Goal: Task Accomplishment & Management: Use online tool/utility

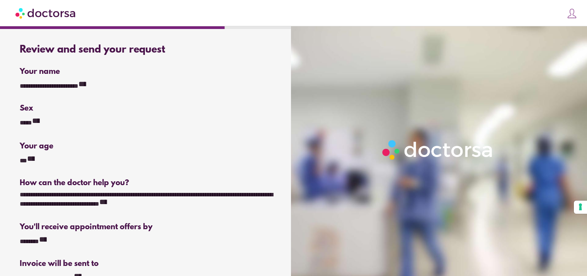
scroll to position [175, 0]
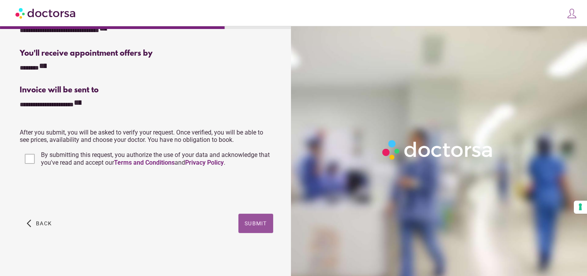
click at [246, 221] on span "Submit" at bounding box center [256, 223] width 22 height 6
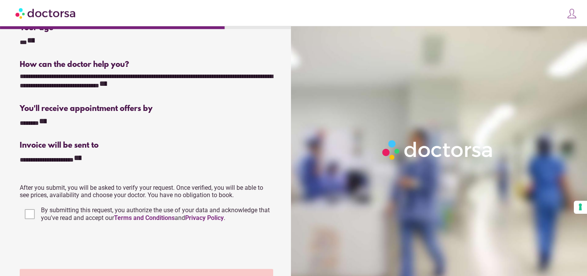
scroll to position [0, 0]
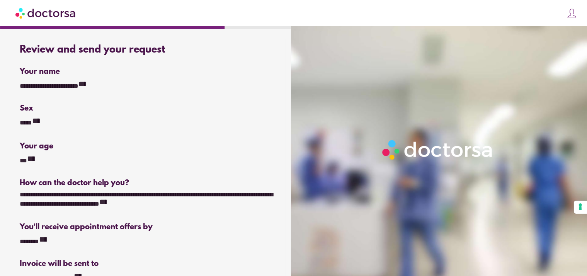
click at [57, 14] on img at bounding box center [45, 12] width 61 height 17
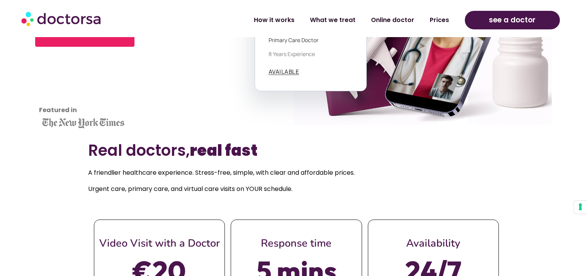
scroll to position [193, 0]
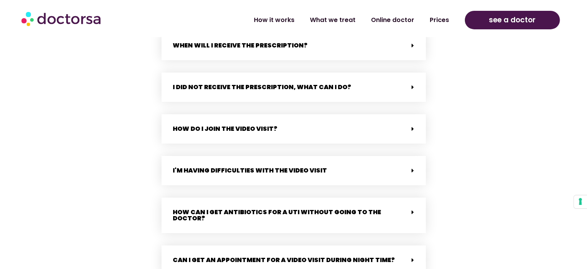
scroll to position [720, 0]
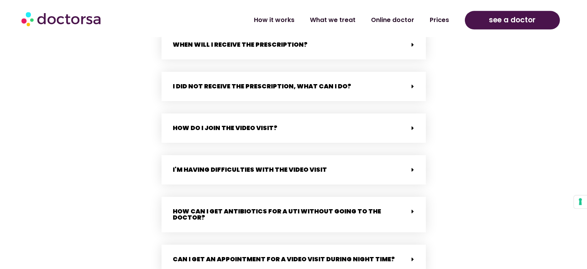
click at [270, 137] on div "How do I join the video visit?" at bounding box center [294, 127] width 264 height 29
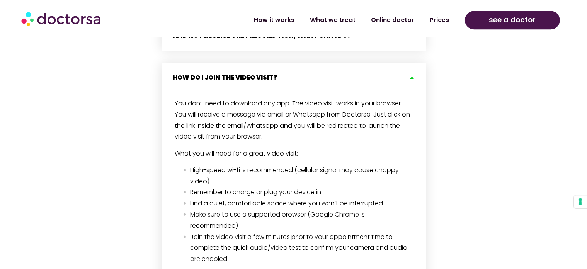
scroll to position [769, 0]
